Goal: Task Accomplishment & Management: Complete application form

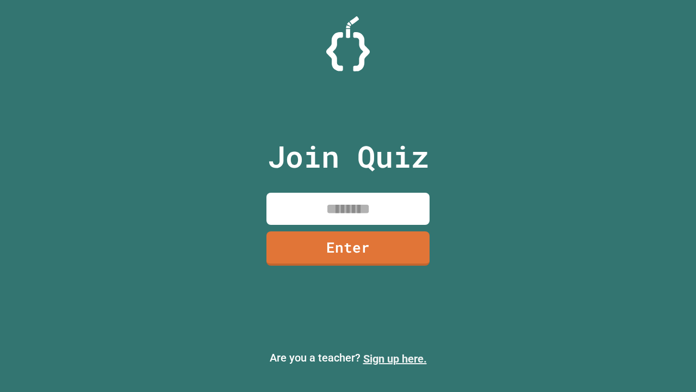
click at [395, 359] on link "Sign up here." at bounding box center [395, 358] width 64 height 13
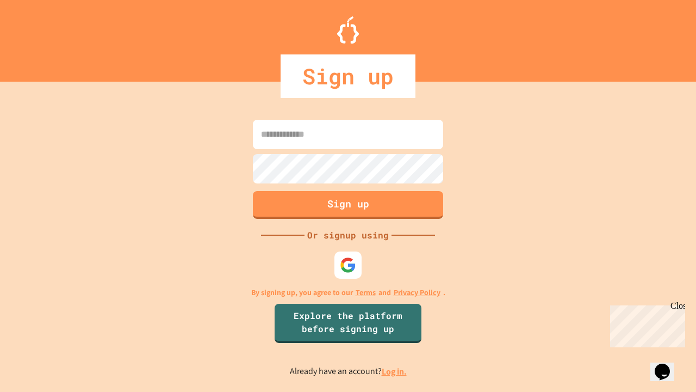
click at [395, 371] on link "Log in." at bounding box center [394, 371] width 25 height 11
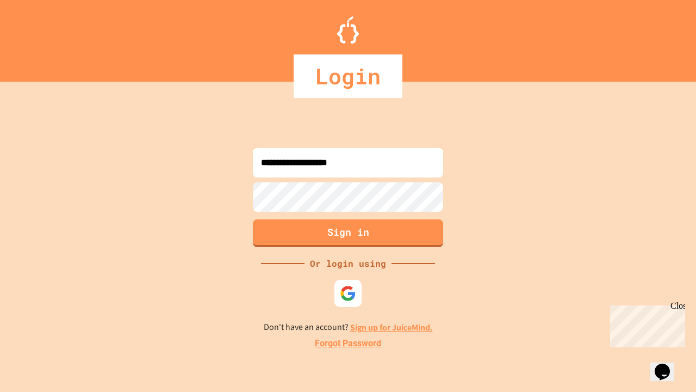
type input "**********"
